Goal: Task Accomplishment & Management: Manage account settings

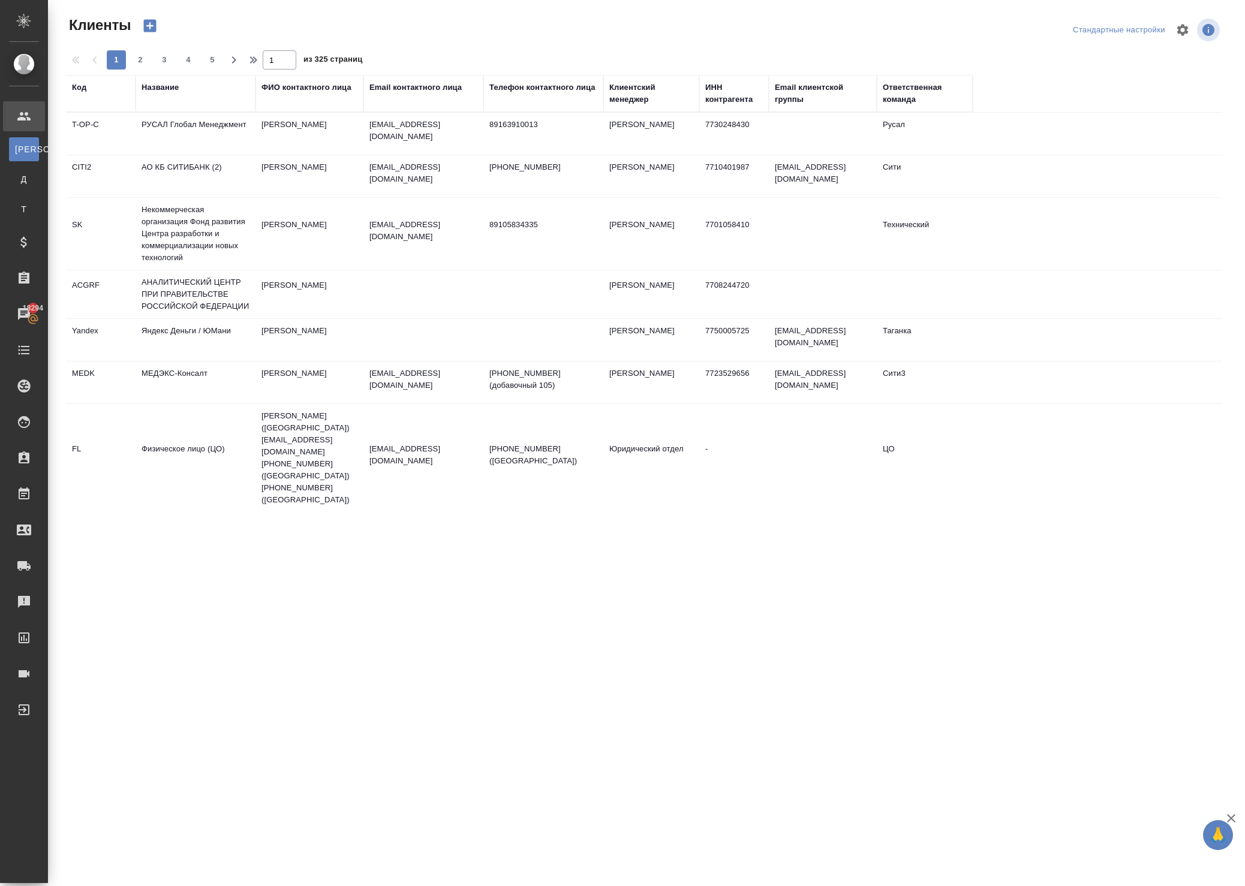
select select "RU"
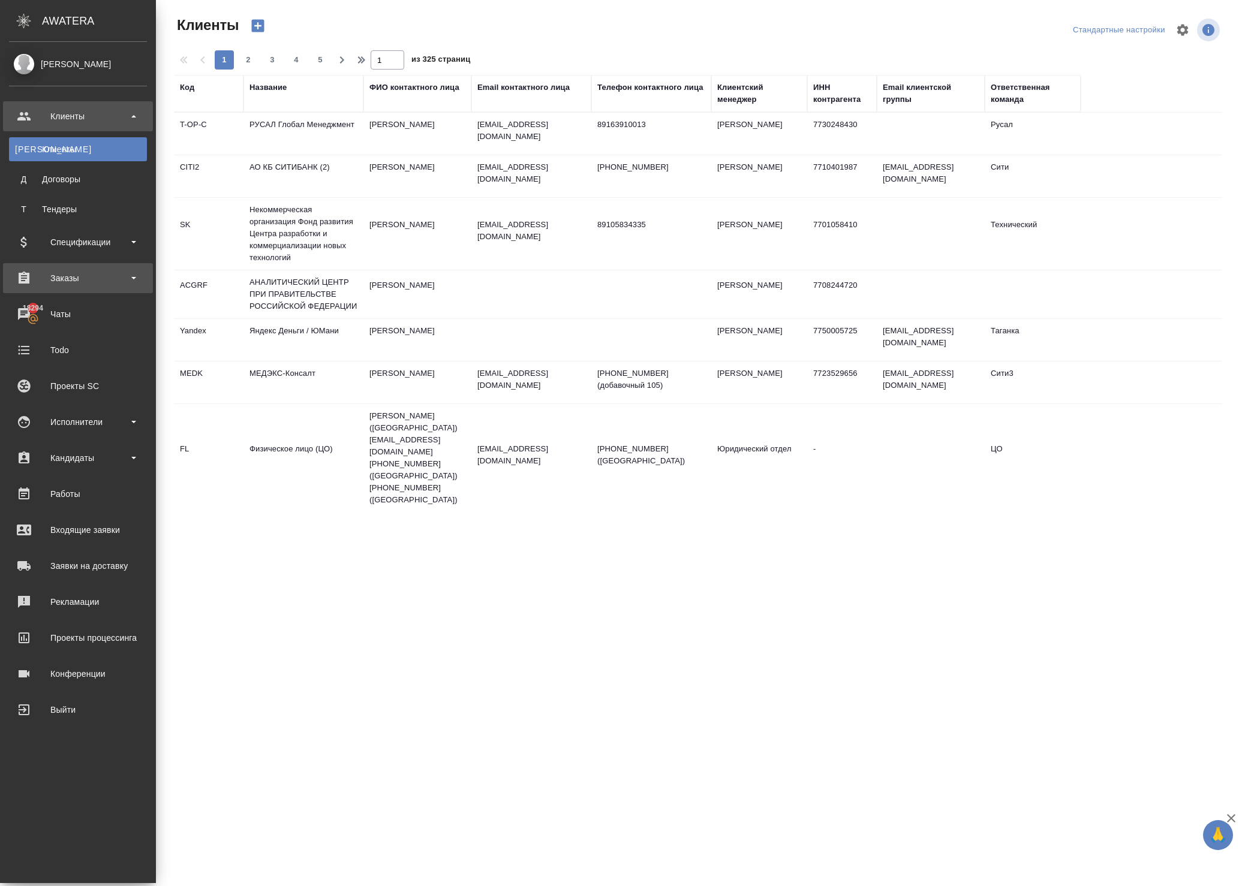
click at [73, 281] on div "Заказы" at bounding box center [78, 278] width 138 height 18
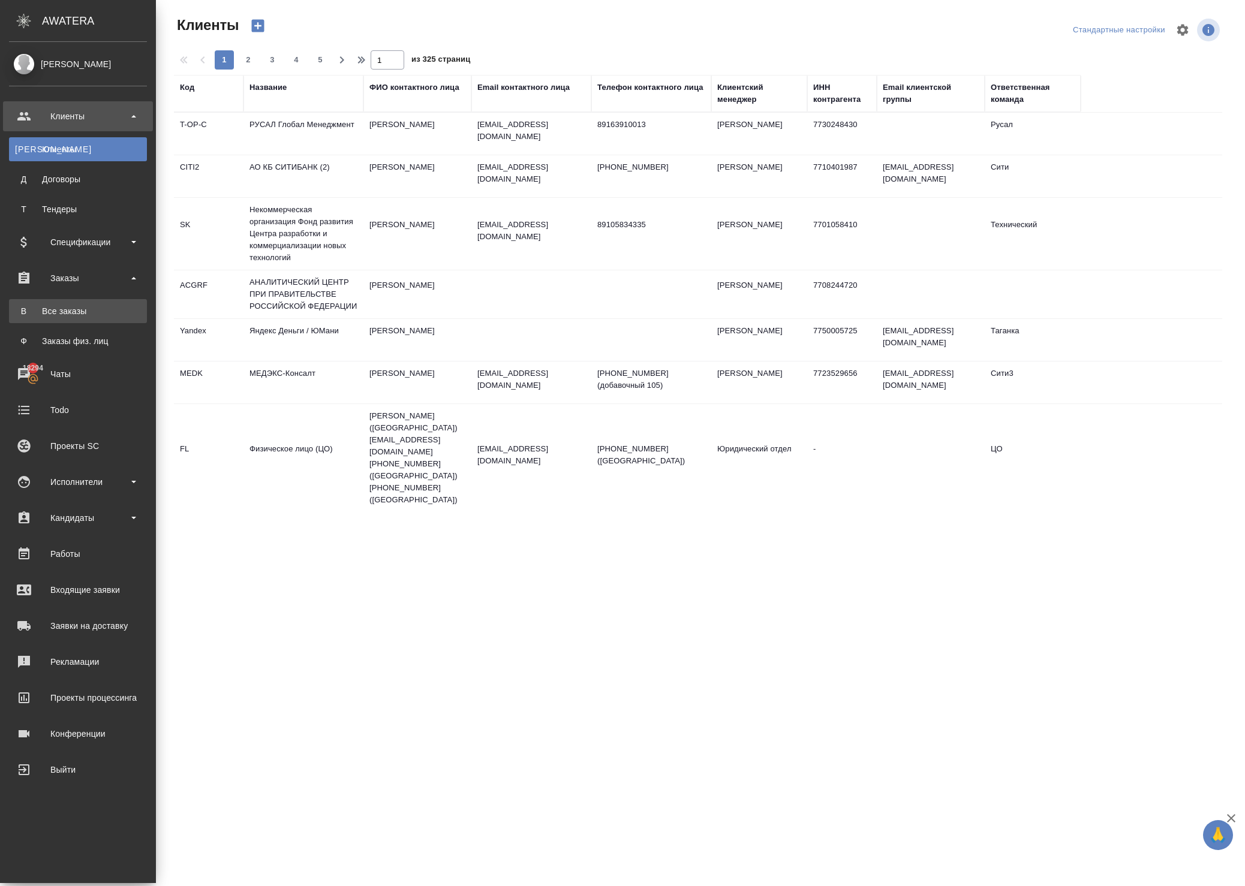
click at [78, 306] on div "Все заказы" at bounding box center [78, 311] width 126 height 12
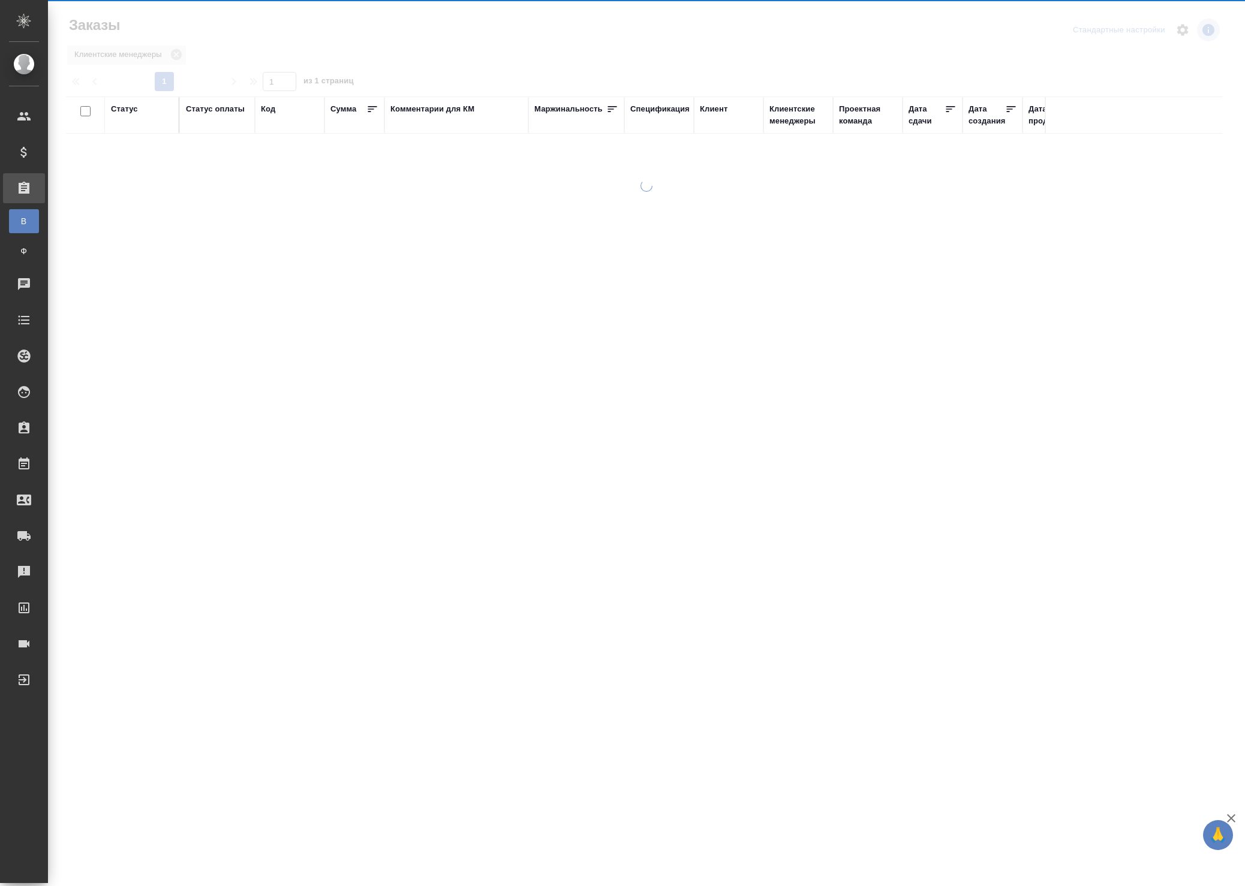
click at [78, 306] on div at bounding box center [646, 357] width 1197 height 355
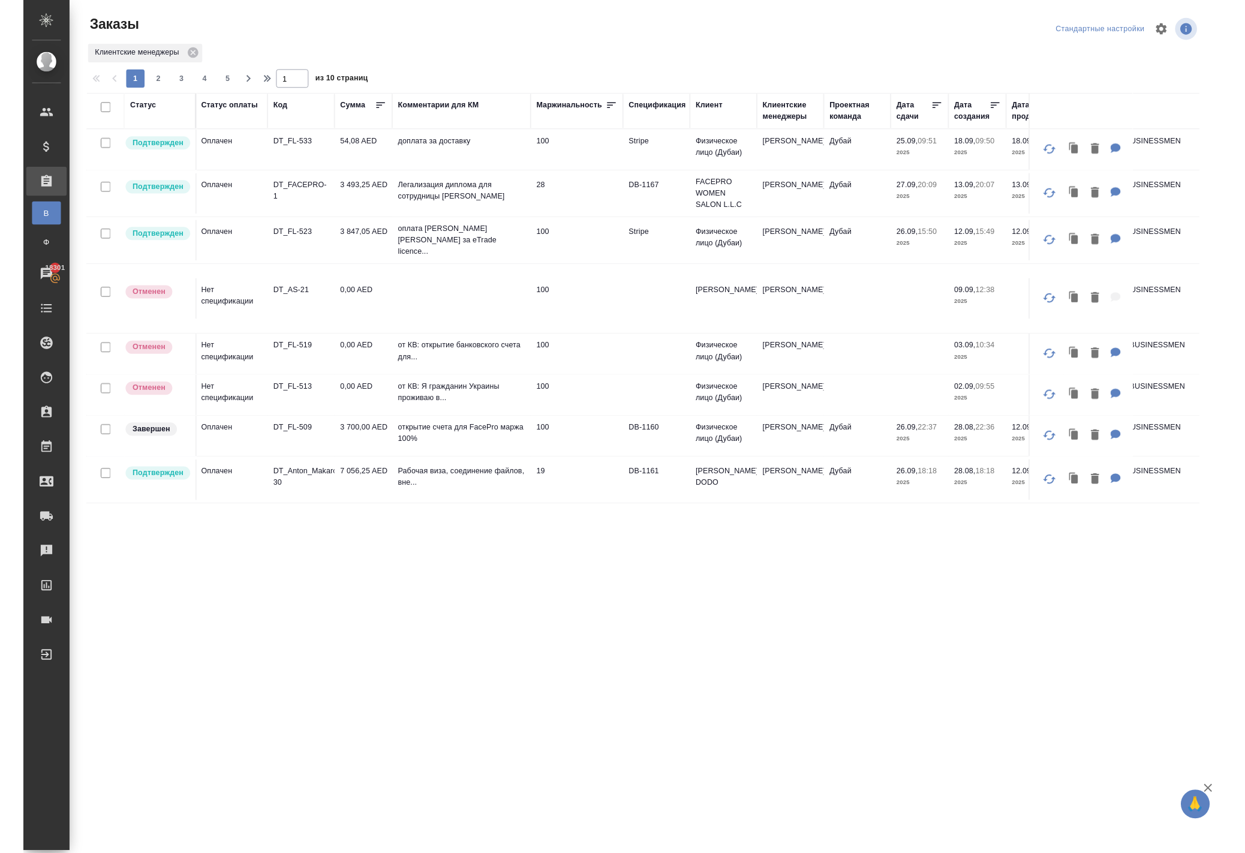
scroll to position [0, 1]
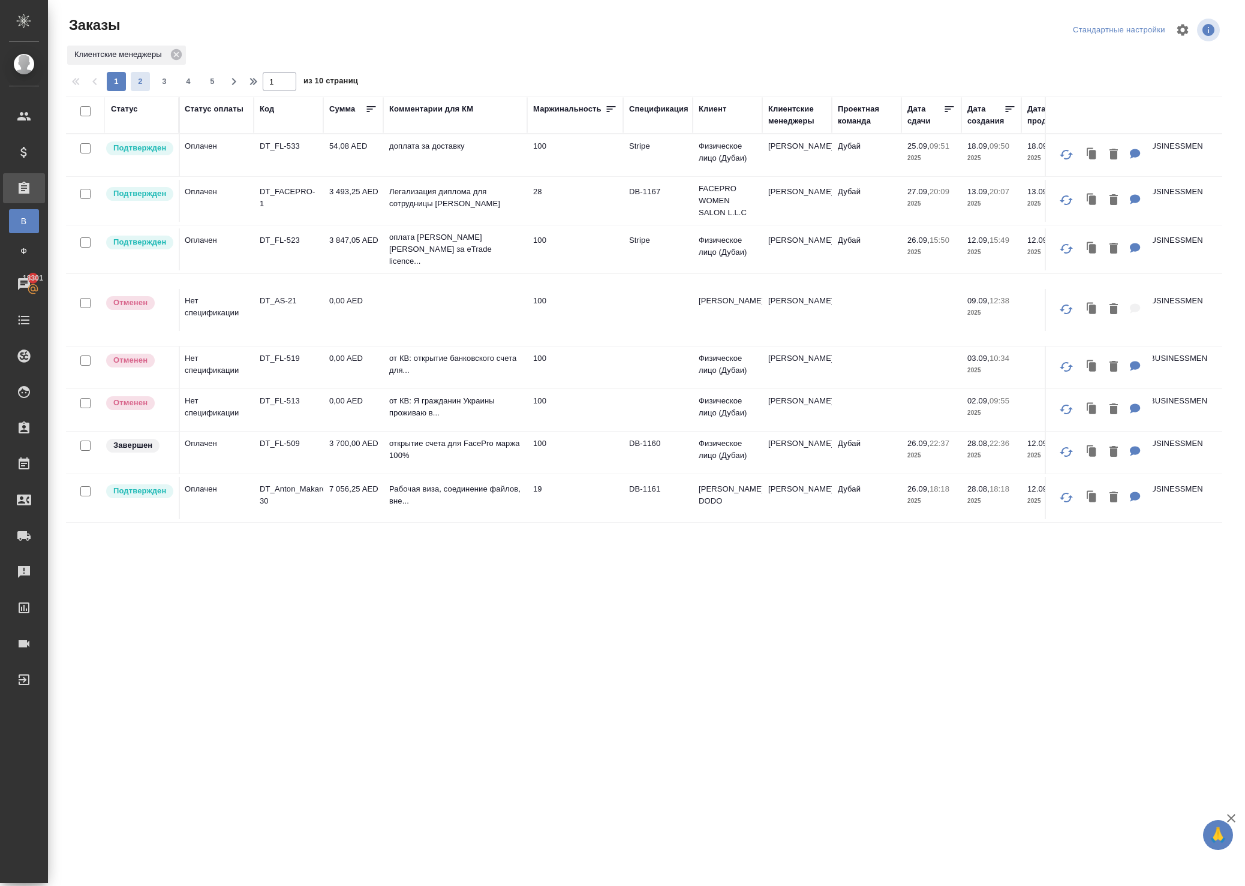
click at [150, 88] on span "2" at bounding box center [140, 82] width 19 height 12
type input "2"
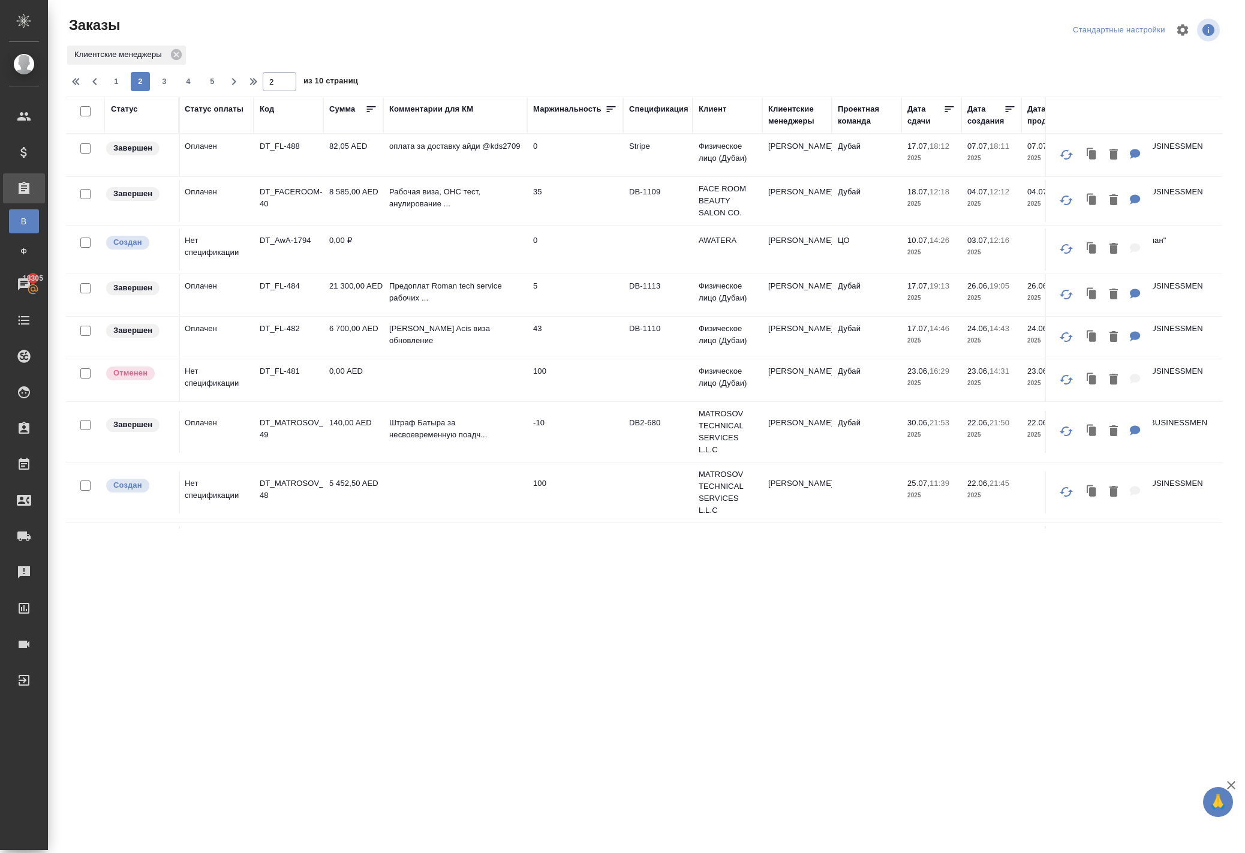
click at [266, 115] on div "Код" at bounding box center [267, 109] width 14 height 12
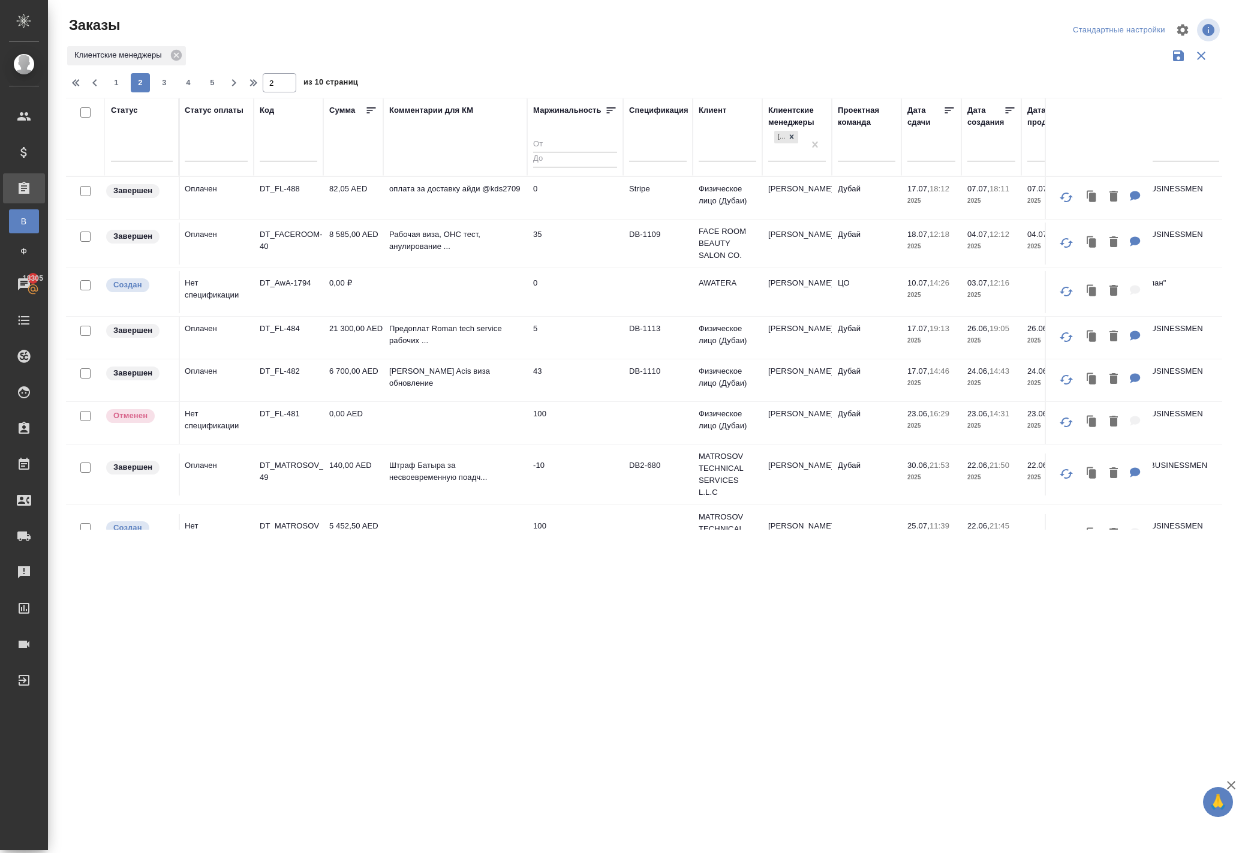
click at [288, 161] on input "text" at bounding box center [289, 153] width 58 height 15
type input "и"
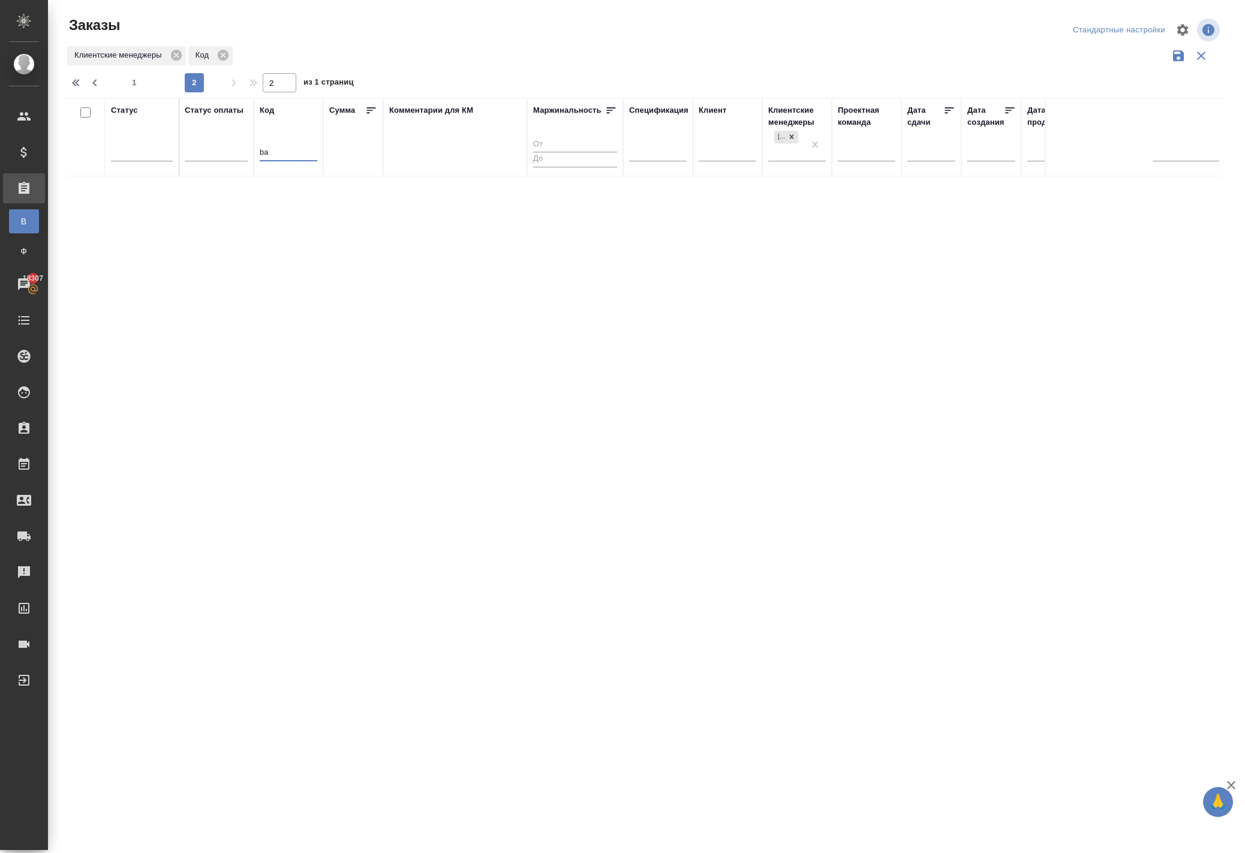
type input "b"
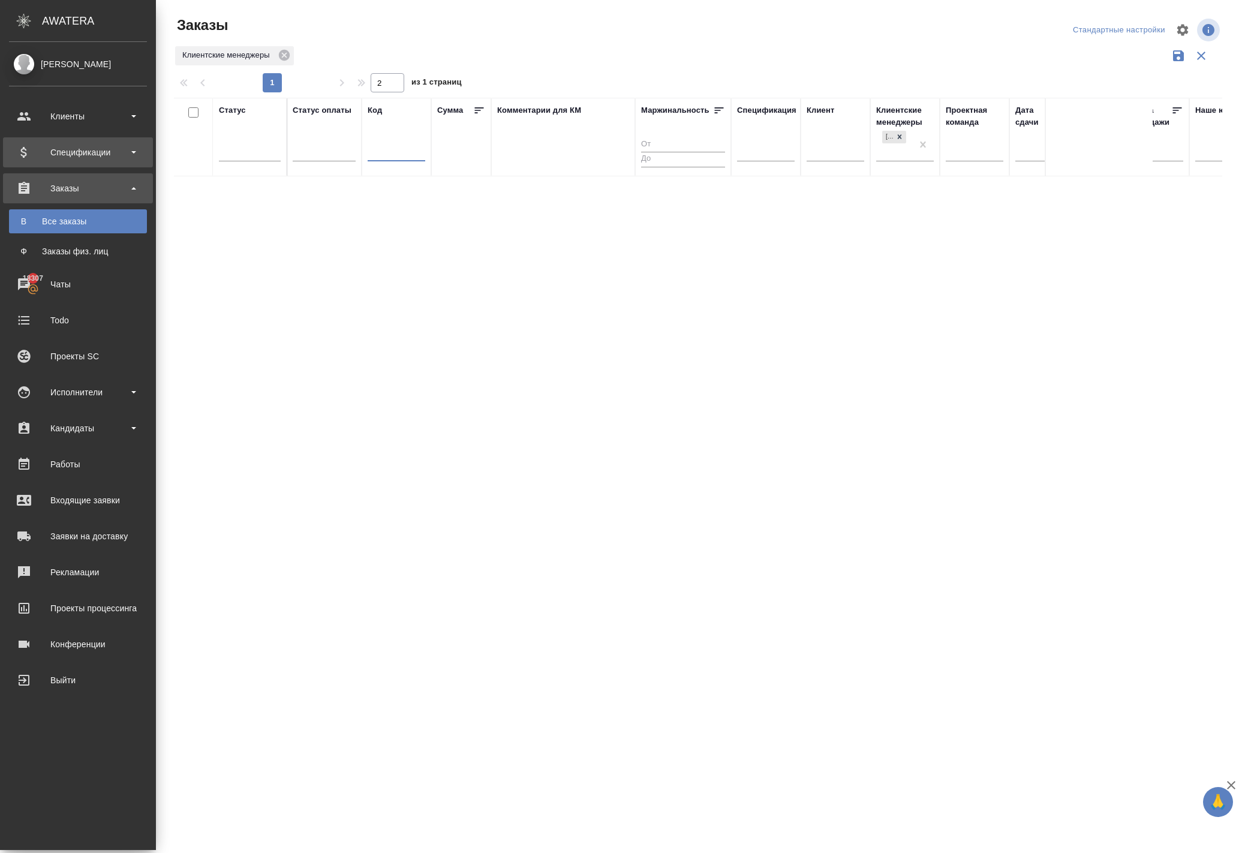
type input "1"
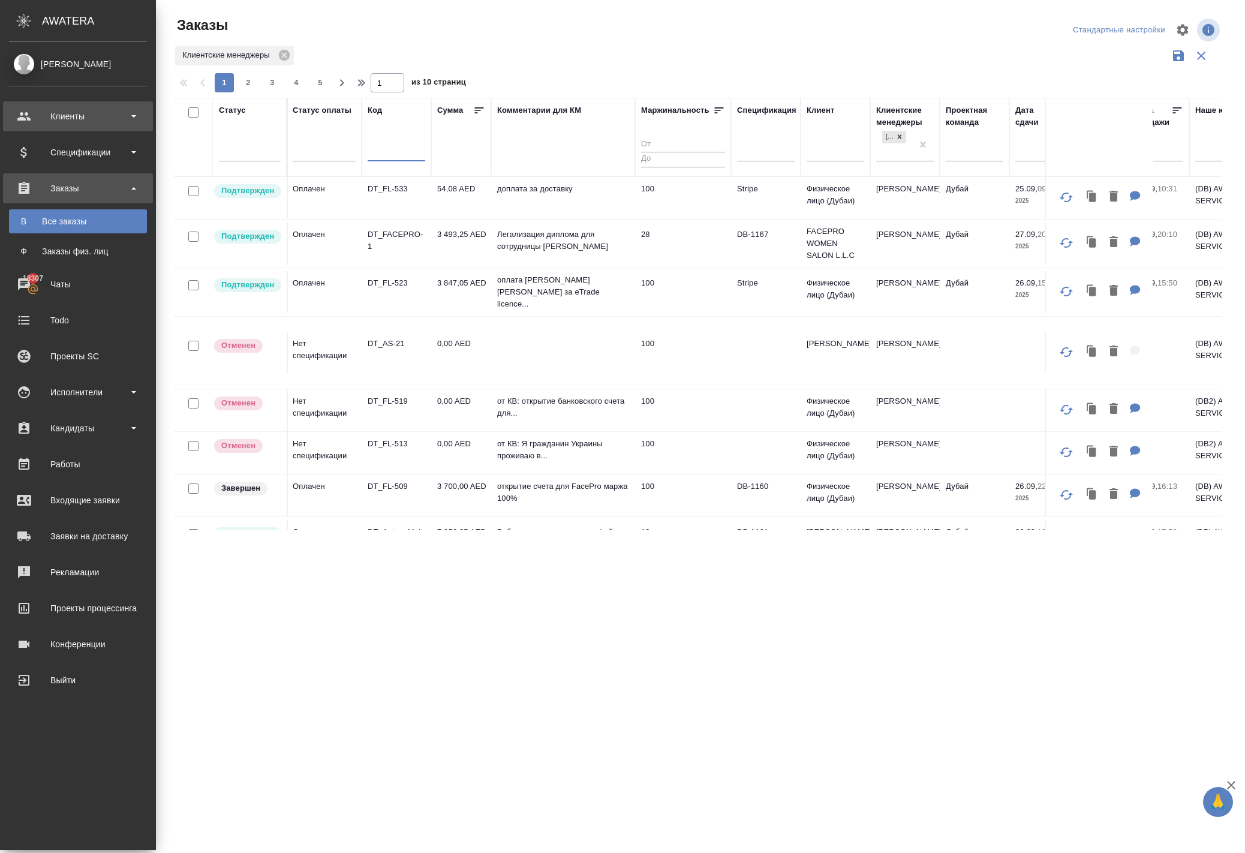
click at [83, 121] on div "Клиенты" at bounding box center [78, 116] width 138 height 18
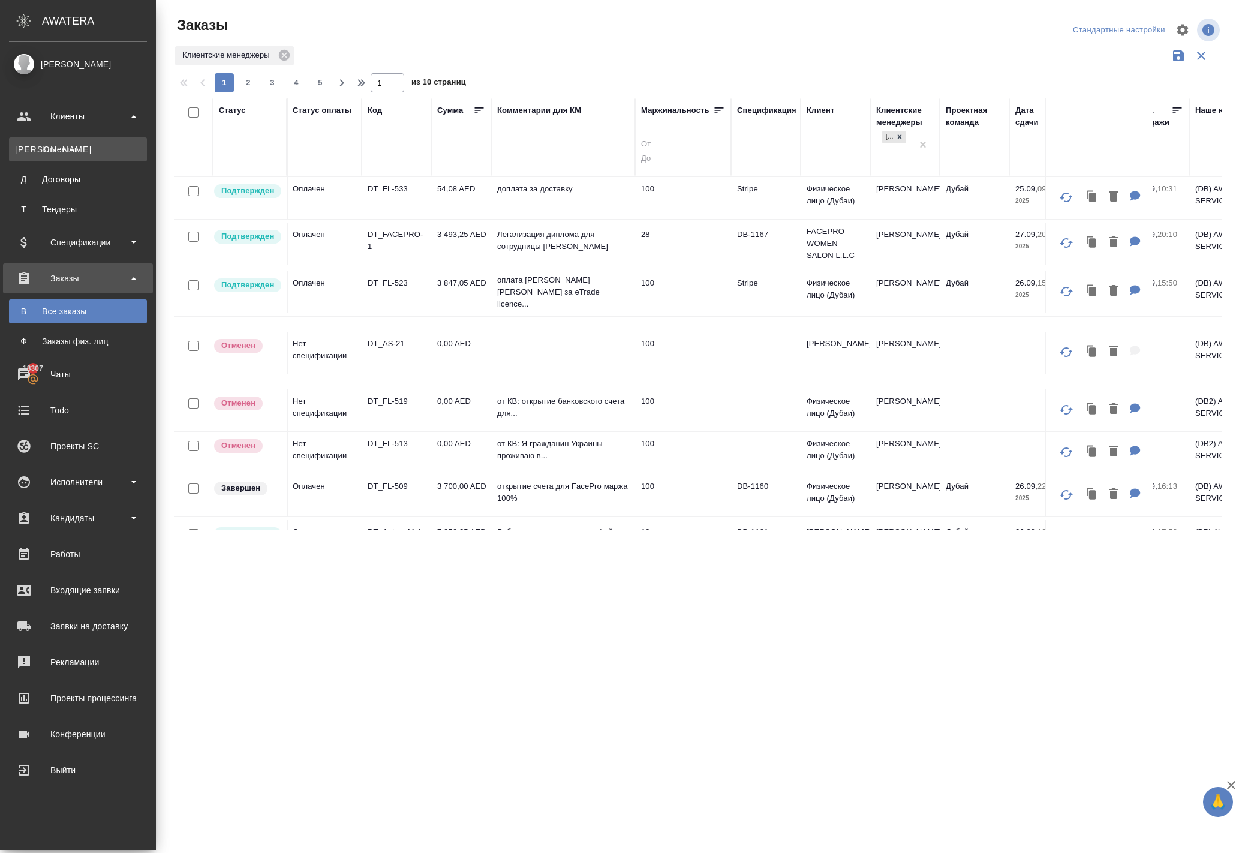
click at [95, 151] on div "Клиенты" at bounding box center [78, 149] width 126 height 12
select select "RU"
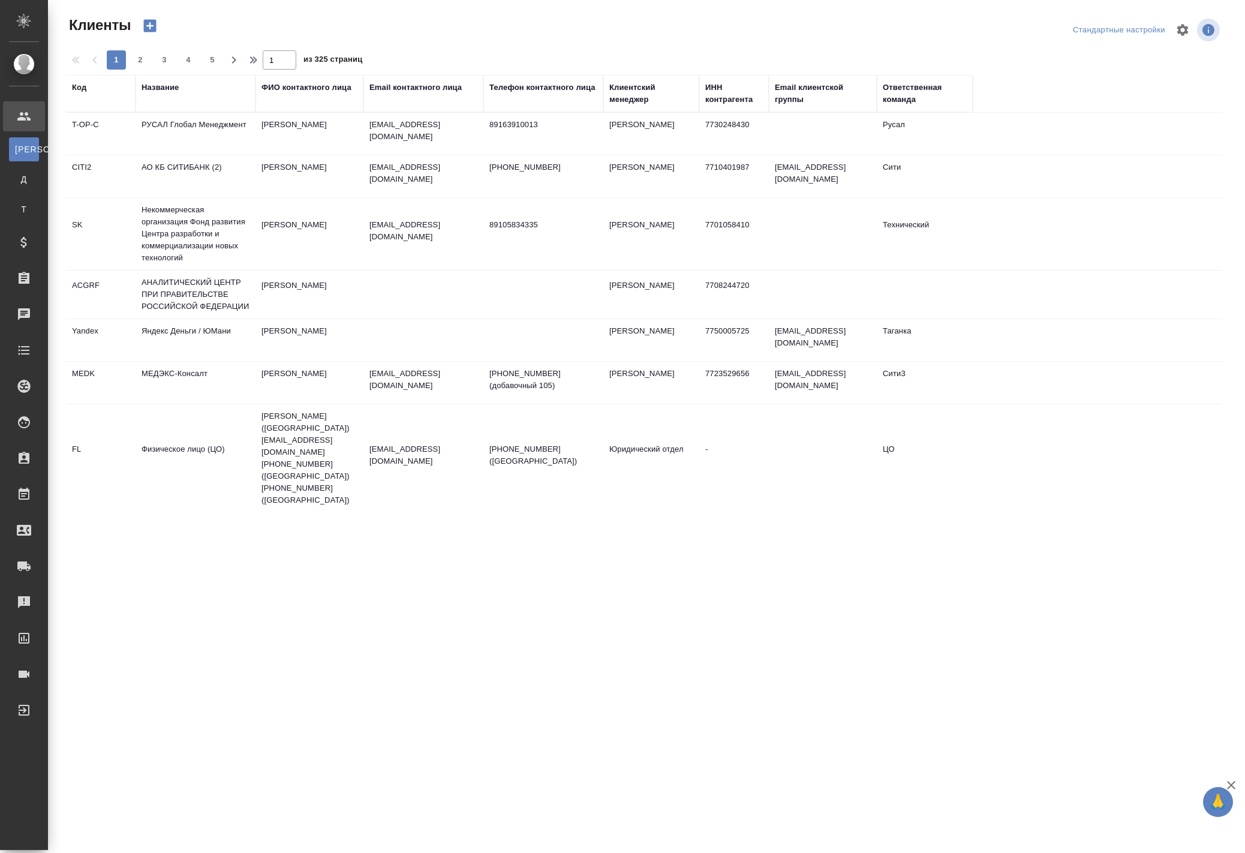
click at [169, 94] on div "Название" at bounding box center [160, 88] width 37 height 12
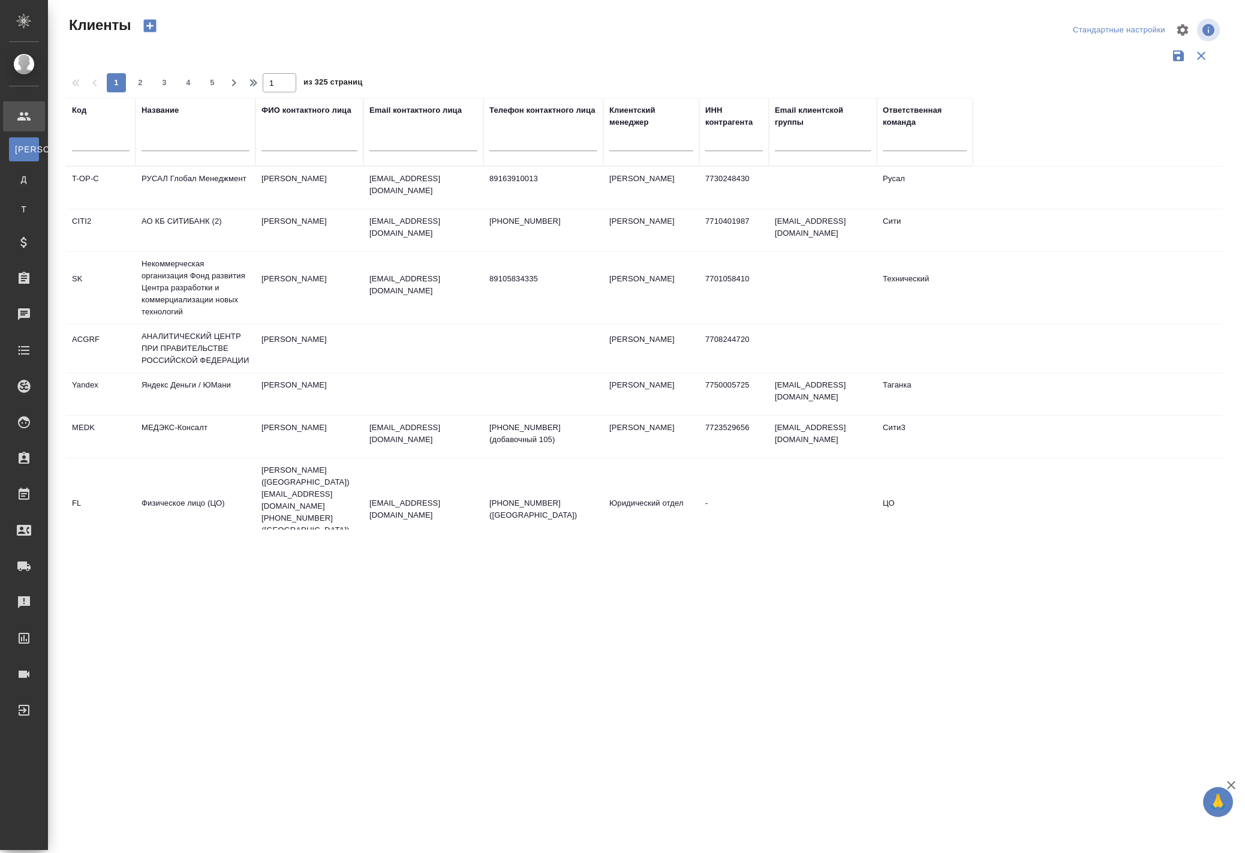
click at [182, 159] on div at bounding box center [196, 144] width 108 height 29
click at [182, 151] on input "text" at bounding box center [196, 143] width 108 height 15
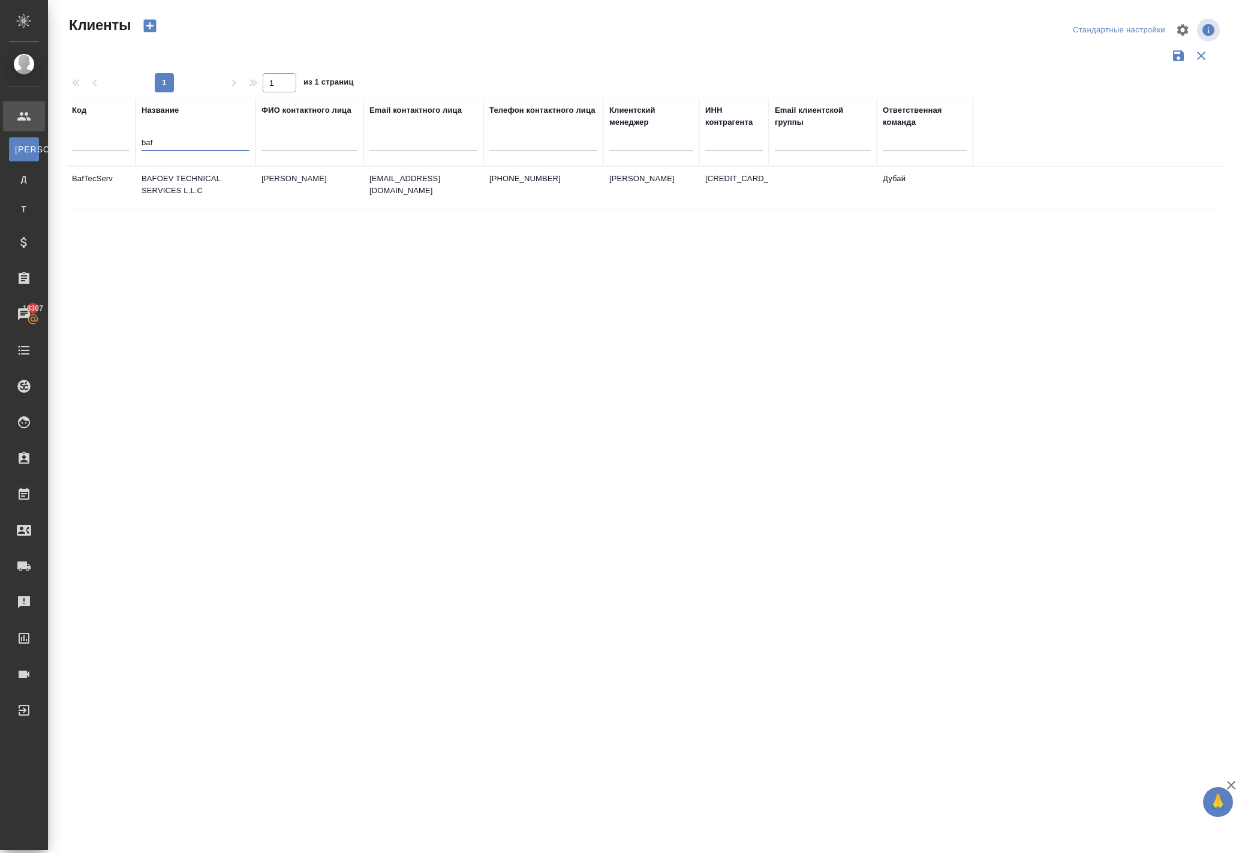
type input "baf"
click at [158, 209] on td "BAFOEV TECHNICAL SERVICES L.L.C" at bounding box center [196, 188] width 120 height 42
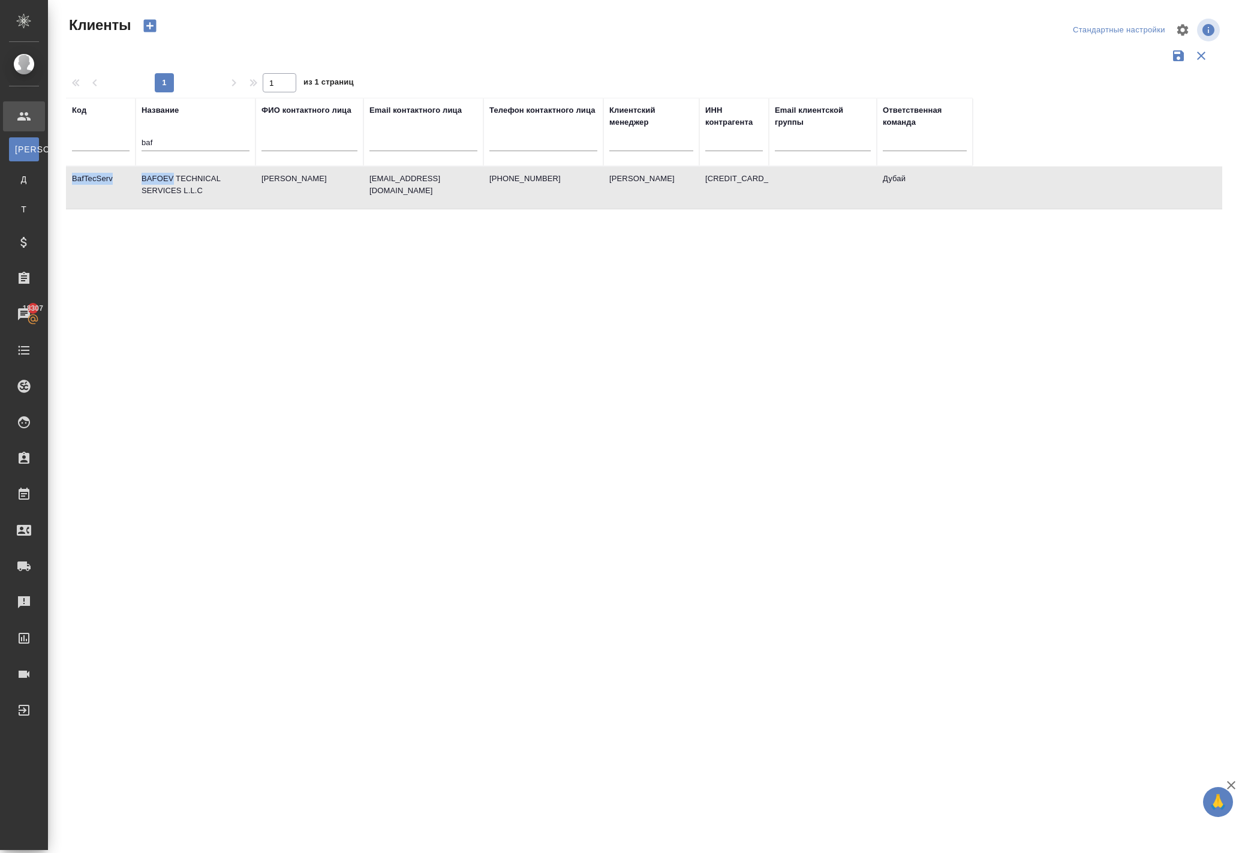
click at [487, 209] on td "[PHONE_NUMBER]" at bounding box center [543, 188] width 120 height 42
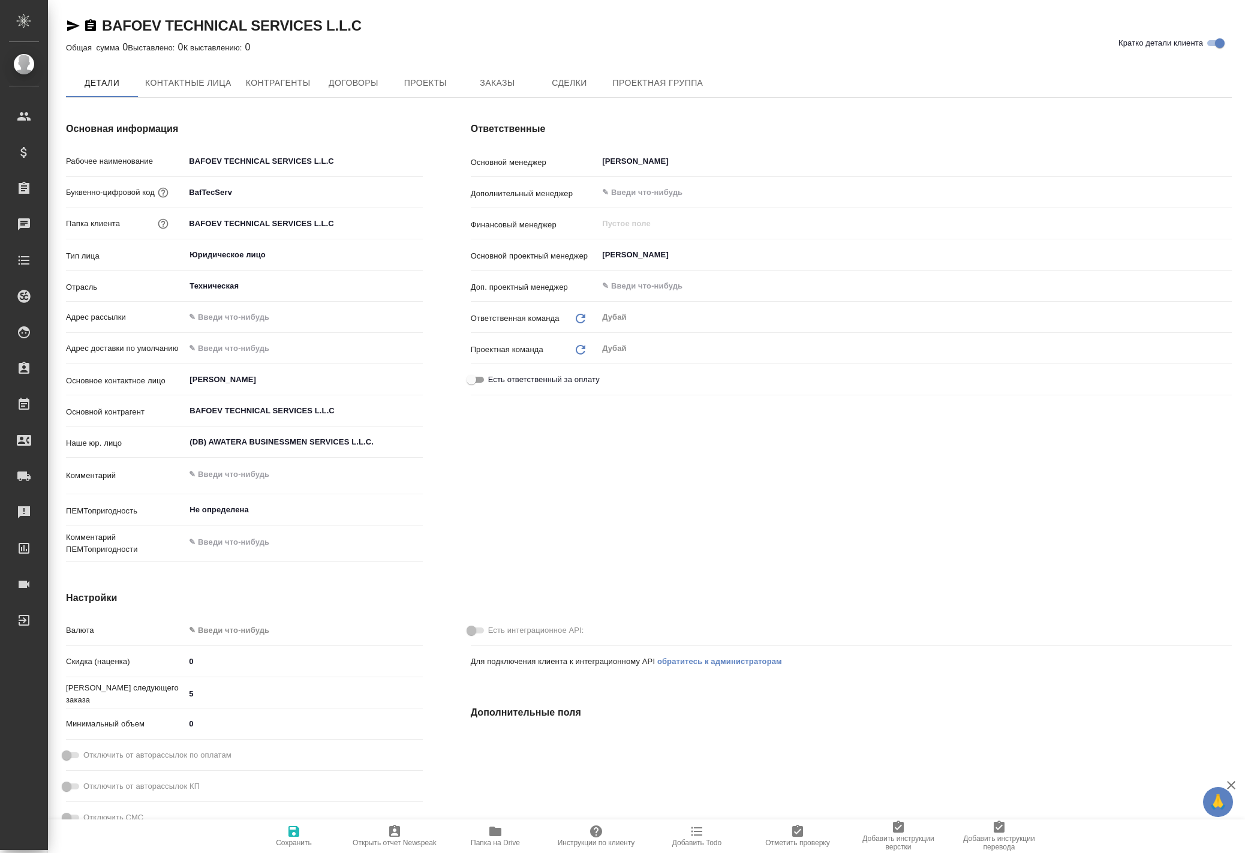
type textarea "x"
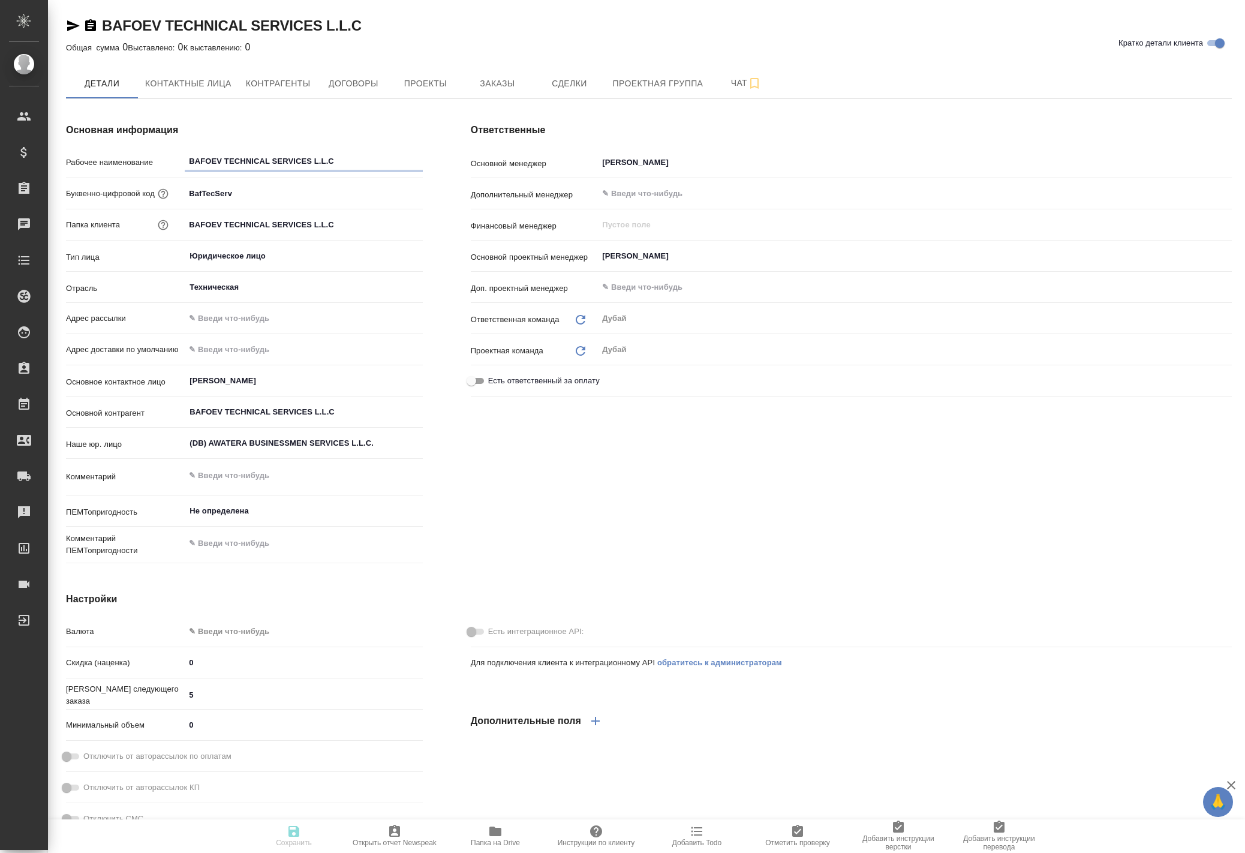
type textarea "x"
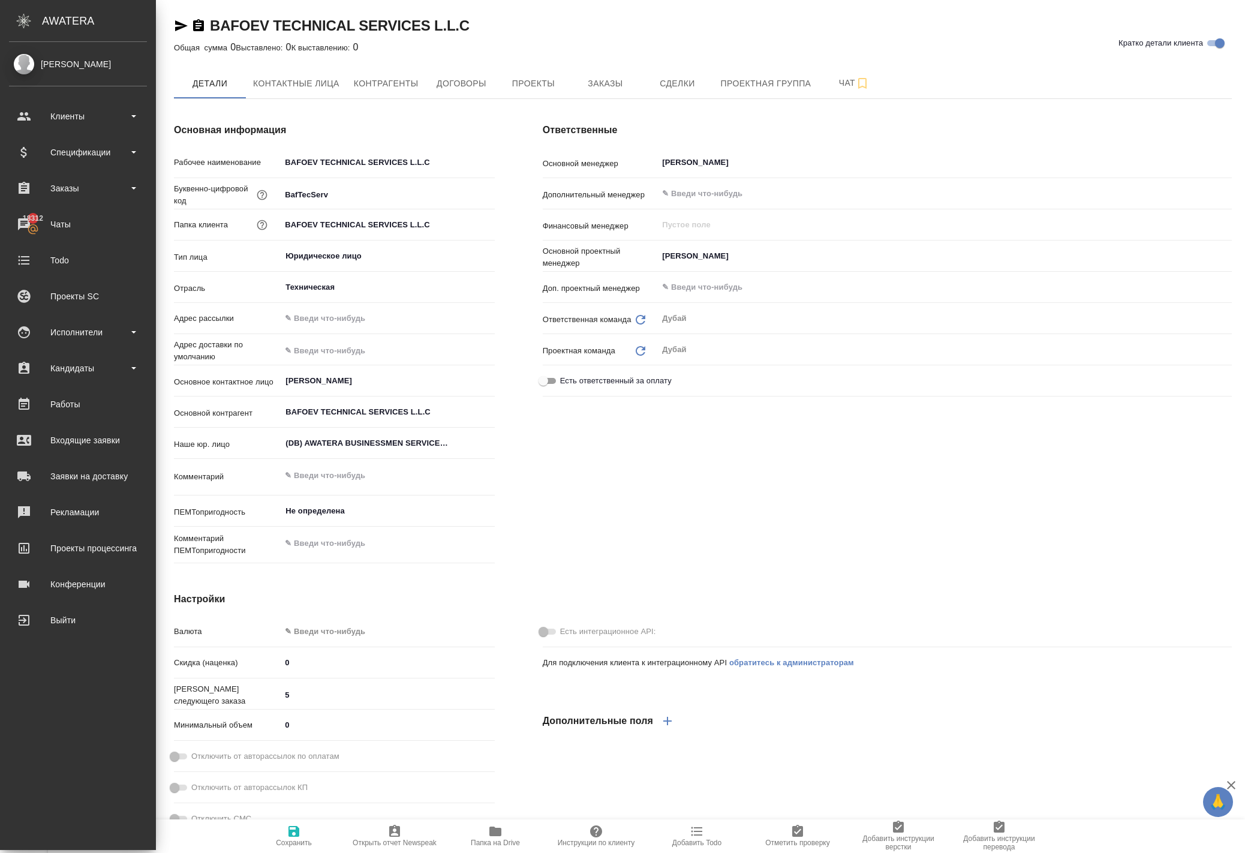
type textarea "x"
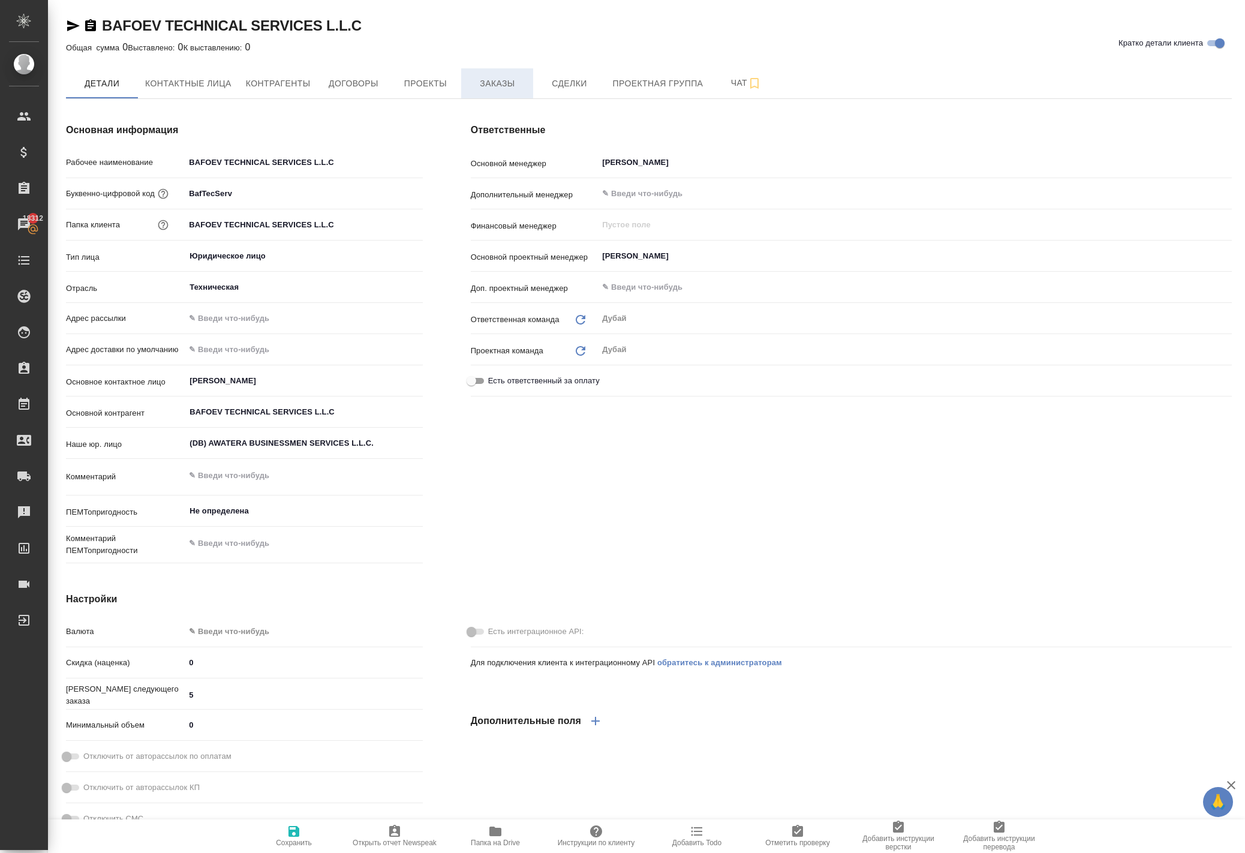
click at [526, 91] on span "Заказы" at bounding box center [497, 83] width 58 height 15
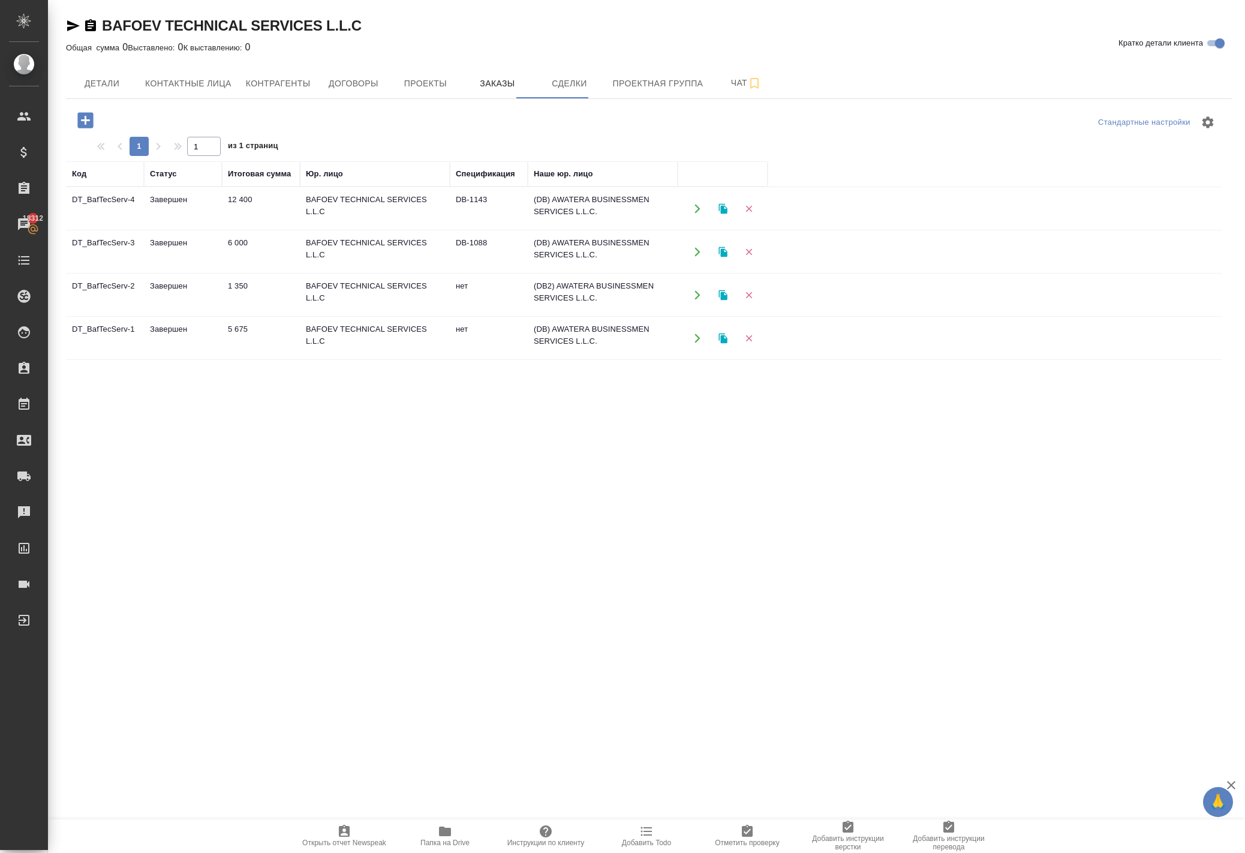
click at [89, 128] on icon "button" at bounding box center [85, 120] width 16 height 16
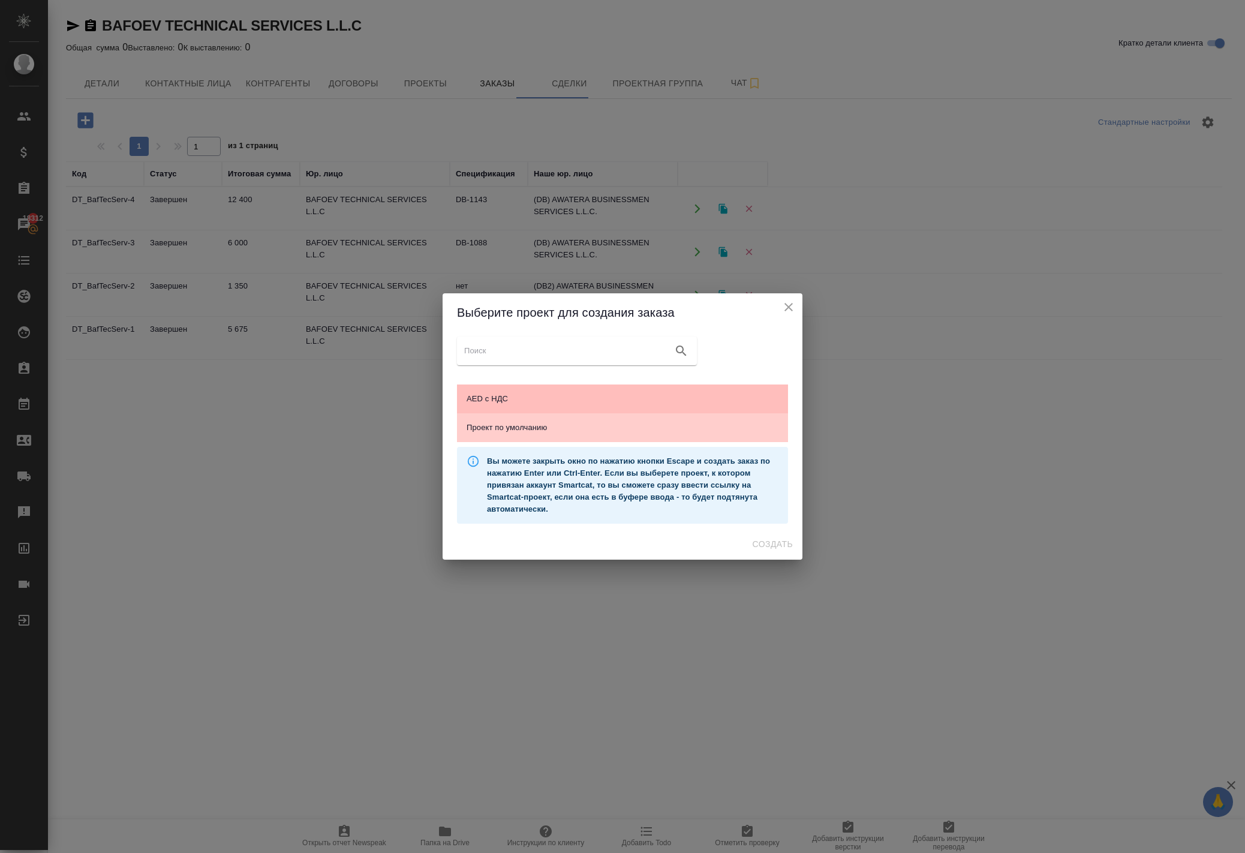
click at [531, 393] on span "AED с НДС" at bounding box center [623, 399] width 312 height 12
click at [753, 552] on span "Создать" at bounding box center [773, 544] width 40 height 15
